Goal: Task Accomplishment & Management: Manage account settings

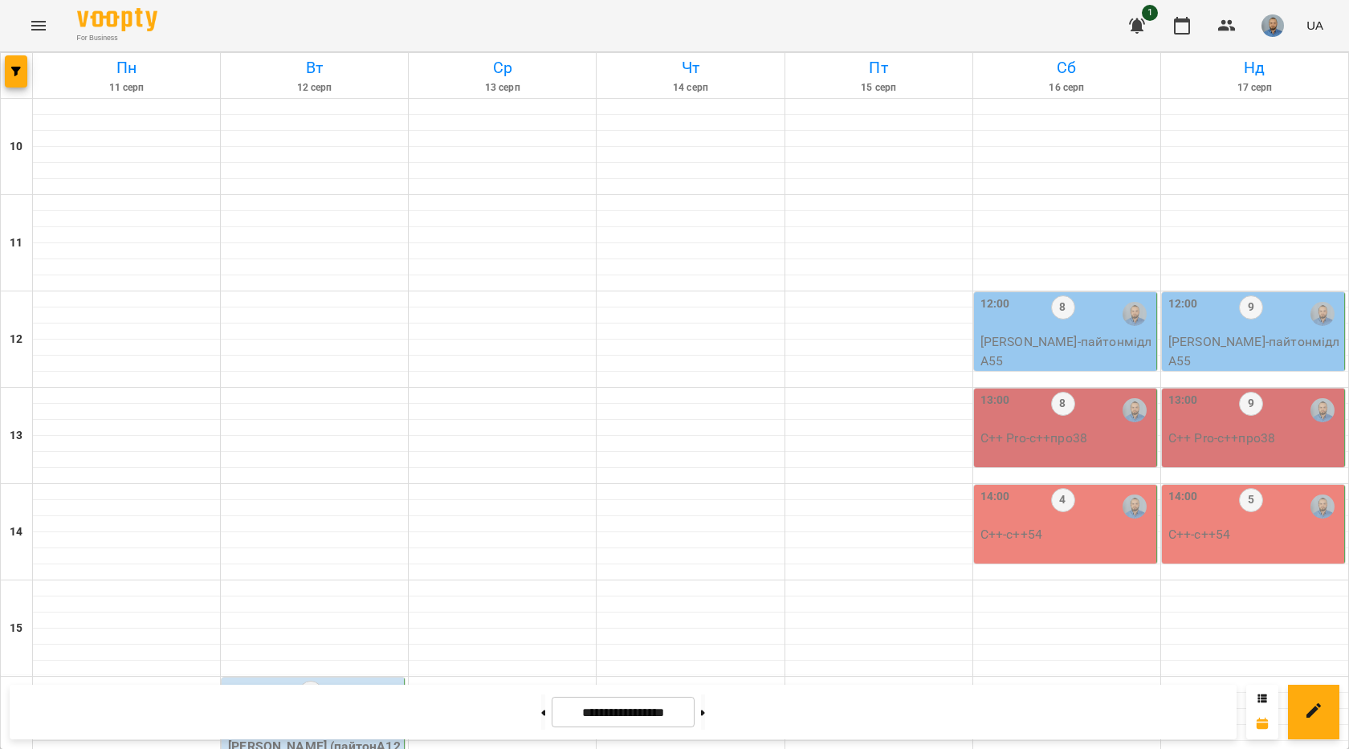
click at [311, 414] on div "16:00 16 7 [PERSON_NAME] (пайтонА122) 17:00 12 5 [PERSON_NAME] (пайтонА124) 18:…" at bounding box center [315, 725] width 188 height 1252
click at [305, 718] on p "7" at bounding box center [314, 727] width 173 height 19
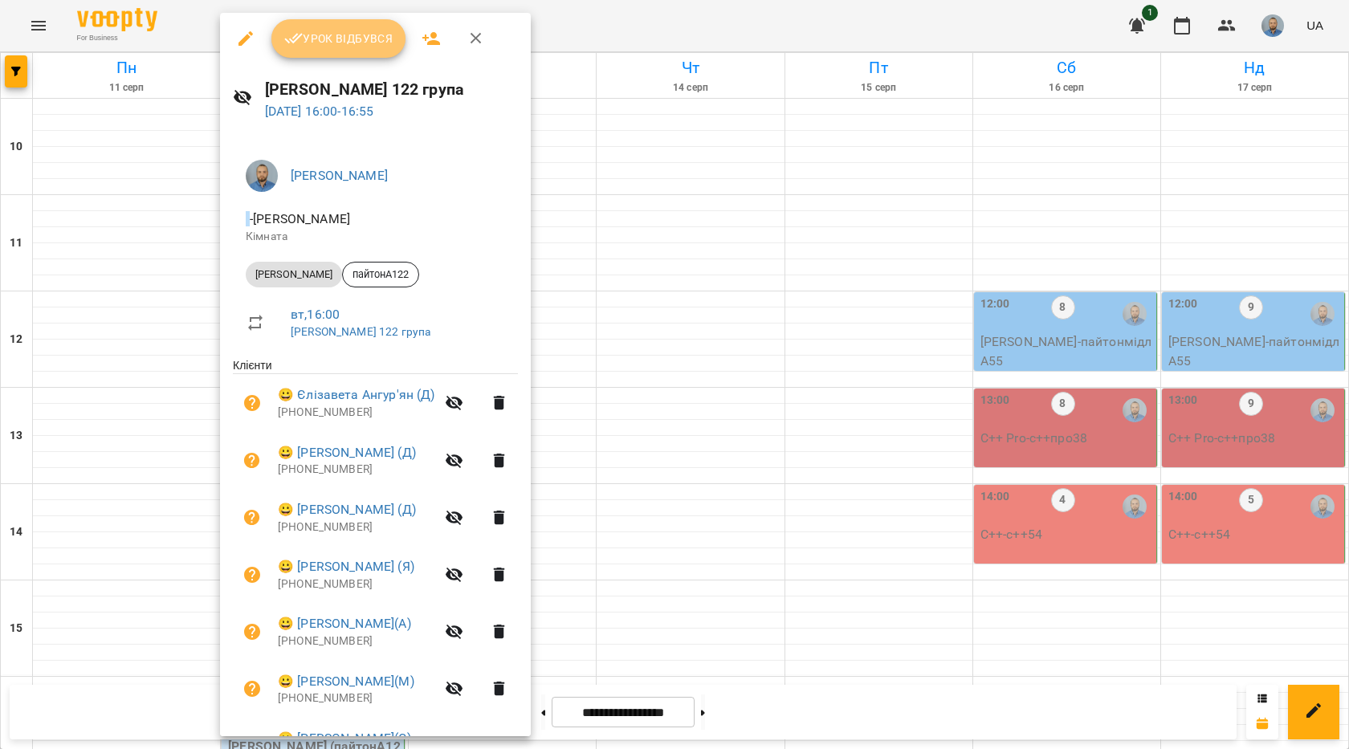
click at [345, 31] on span "Урок відбувся" at bounding box center [338, 38] width 109 height 19
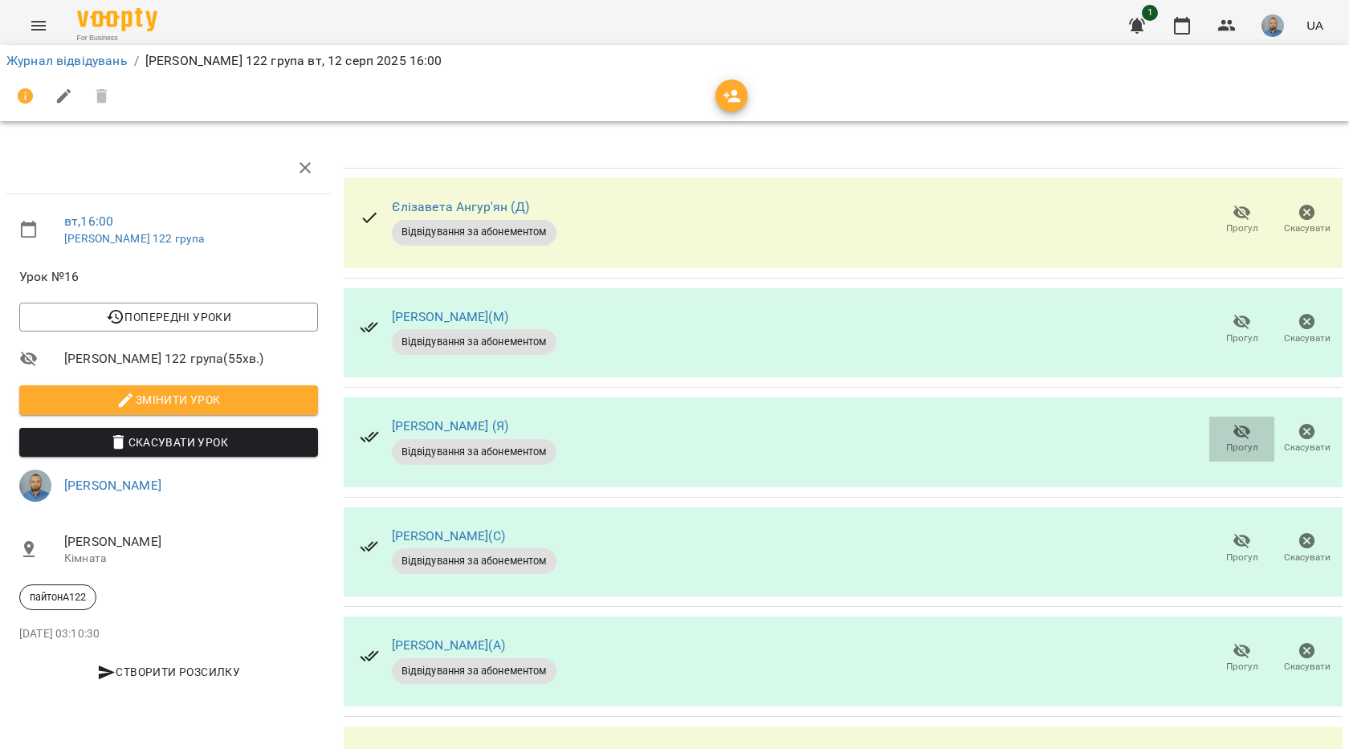
click at [1219, 437] on span "Прогул" at bounding box center [1242, 438] width 46 height 32
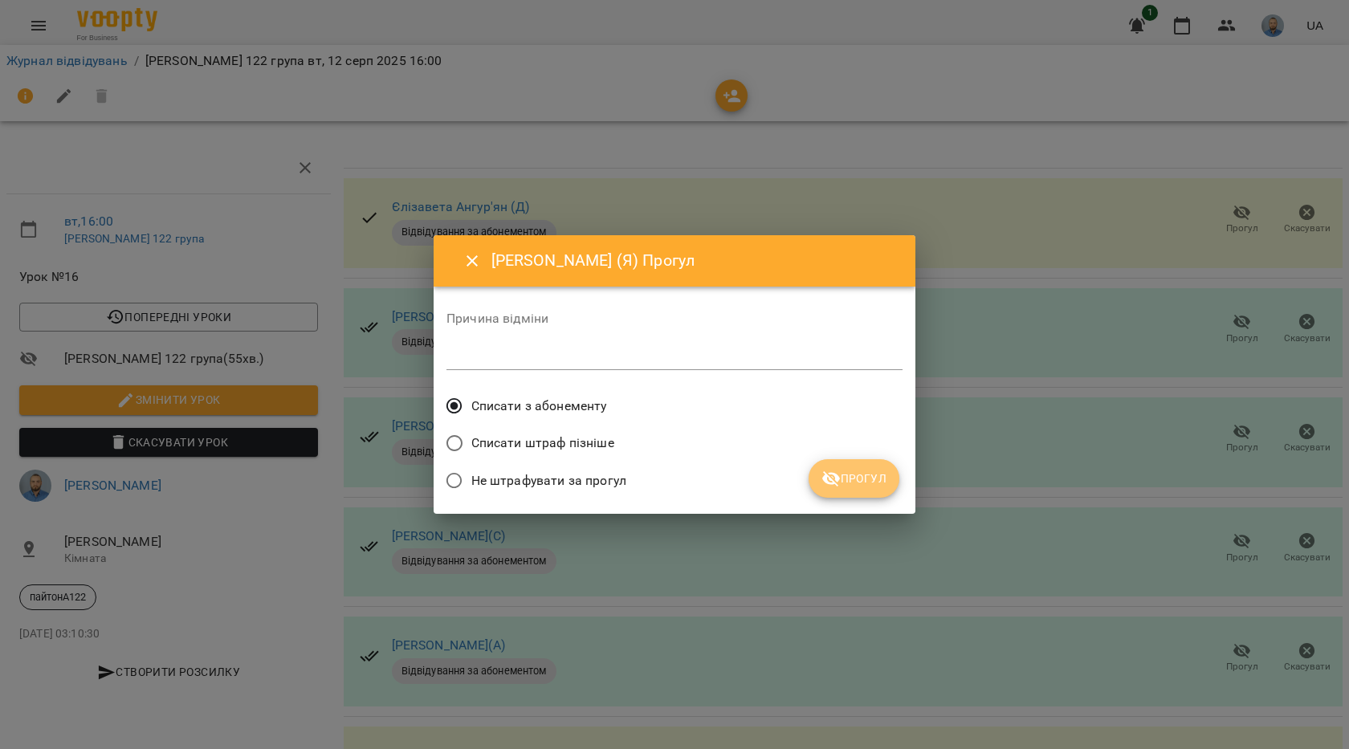
click at [817, 472] on button "Прогул" at bounding box center [853, 478] width 91 height 39
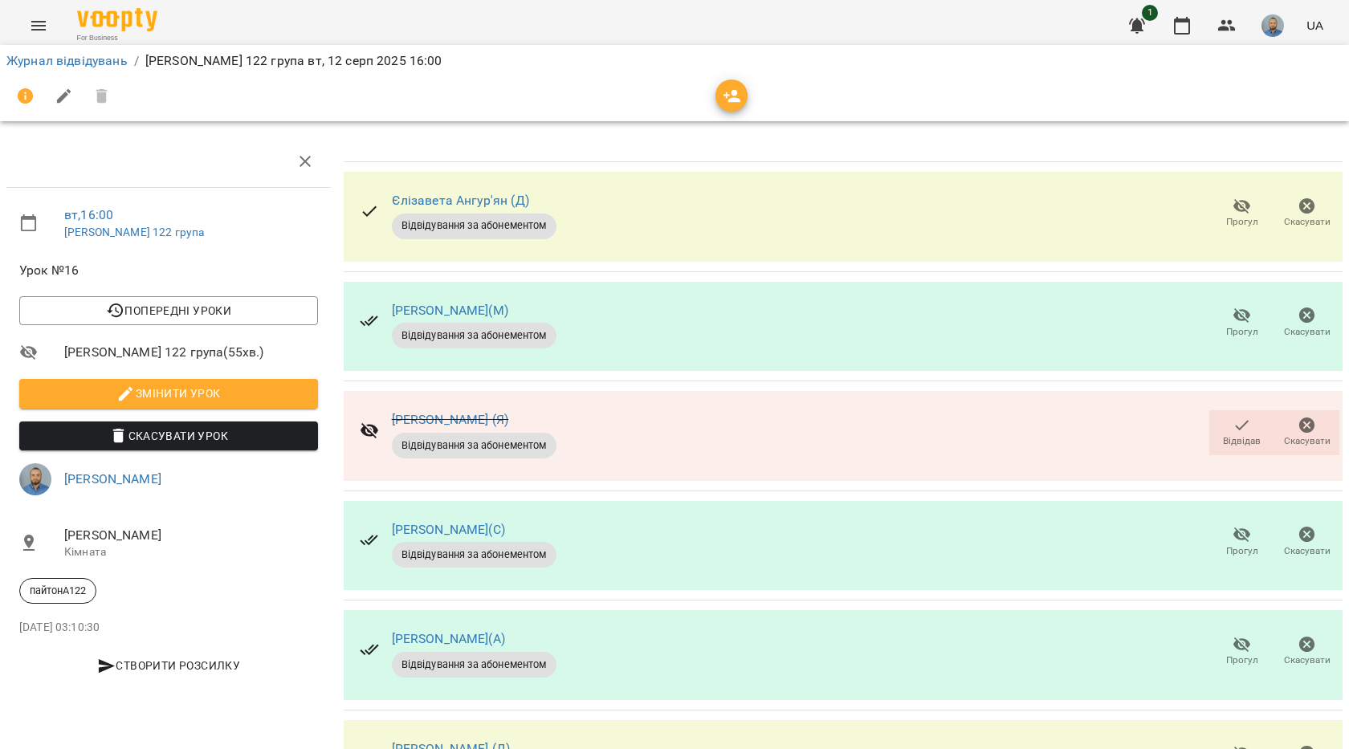
scroll to position [212, 0]
click at [1232, 744] on icon "button" at bounding box center [1241, 753] width 19 height 19
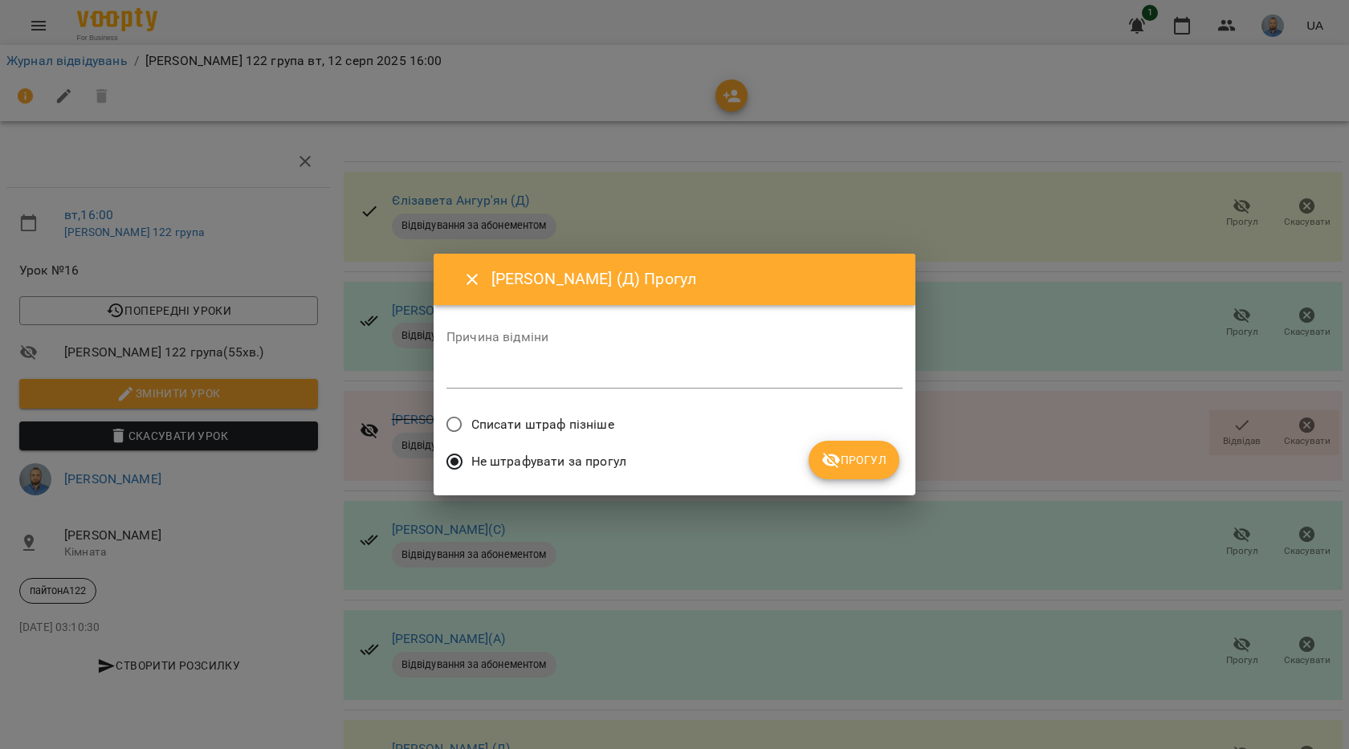
click at [869, 449] on button "Прогул" at bounding box center [853, 460] width 91 height 39
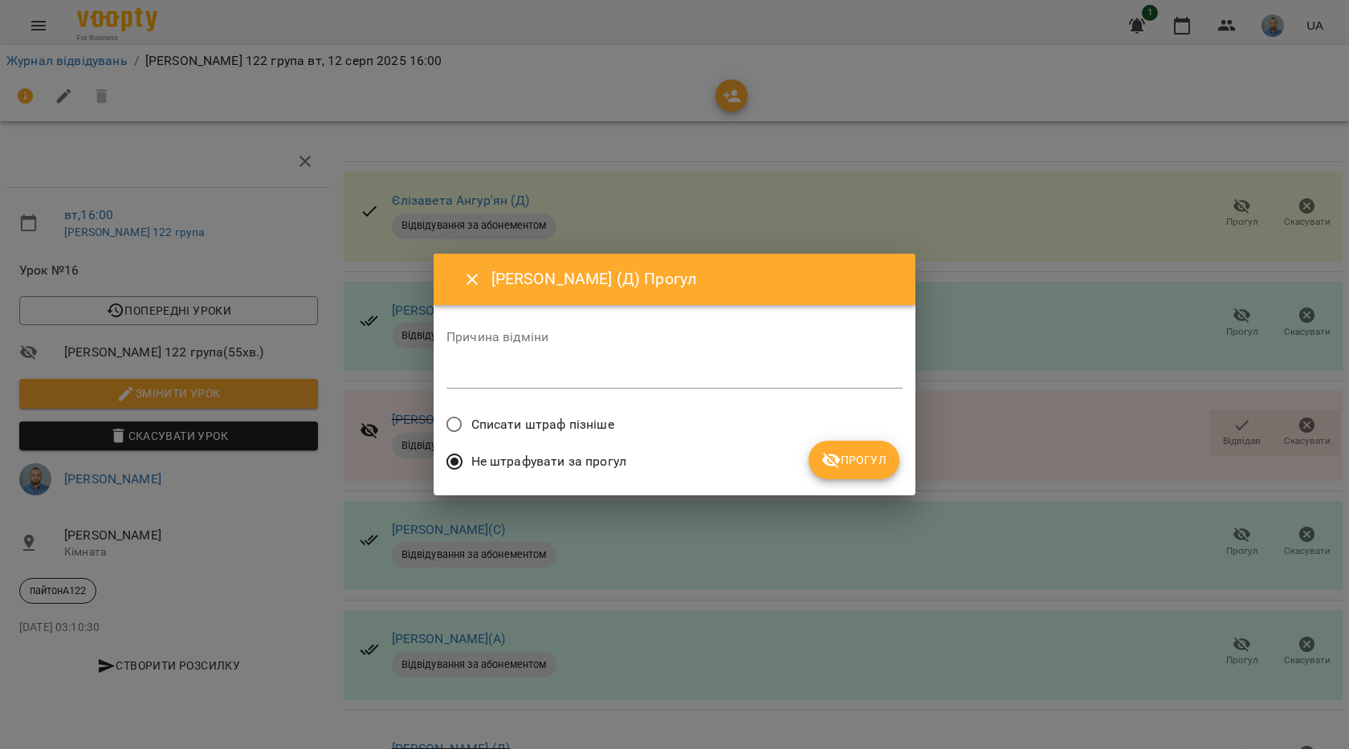
click at [863, 466] on span "Прогул" at bounding box center [853, 459] width 65 height 19
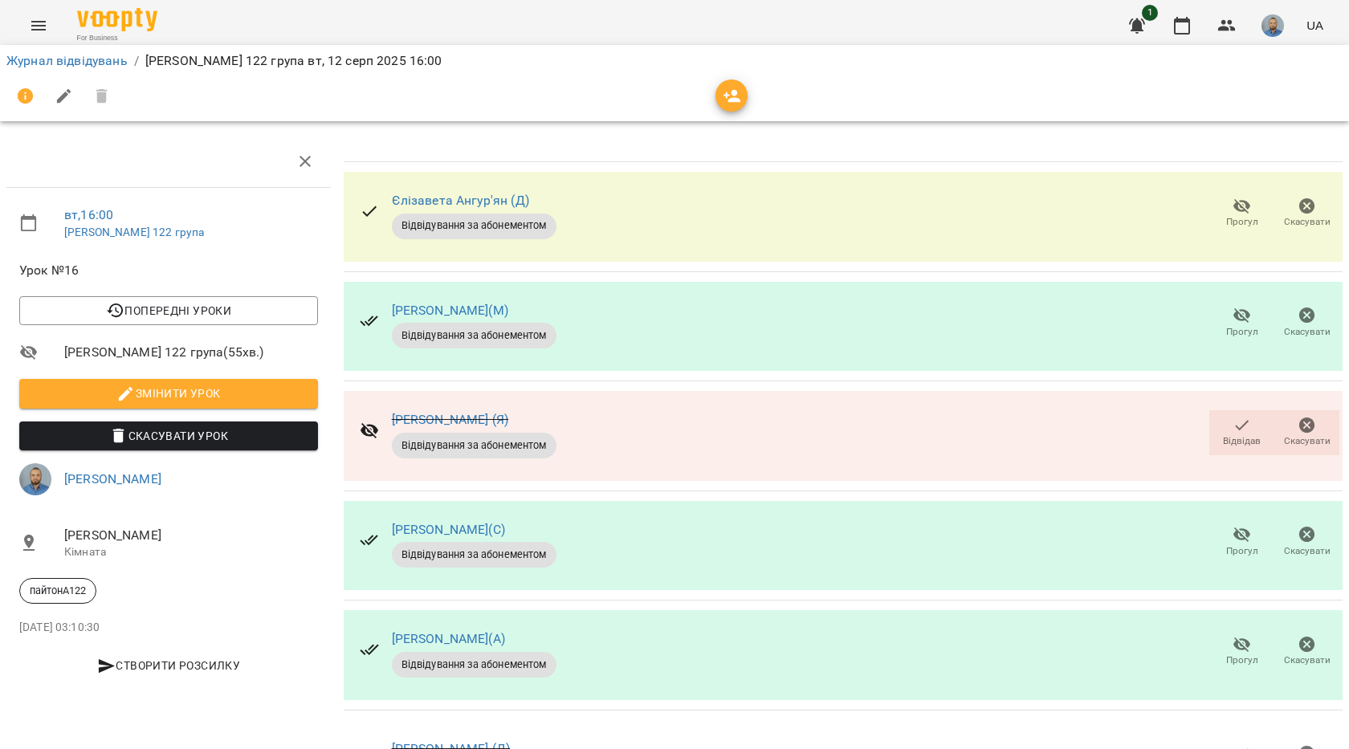
scroll to position [0, 0]
